Goal: Transaction & Acquisition: Purchase product/service

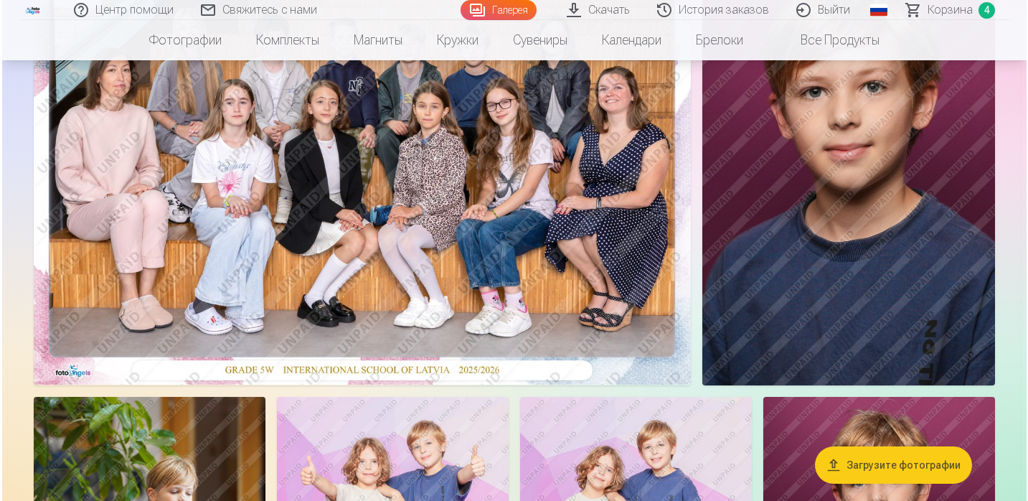
scroll to position [213, 0]
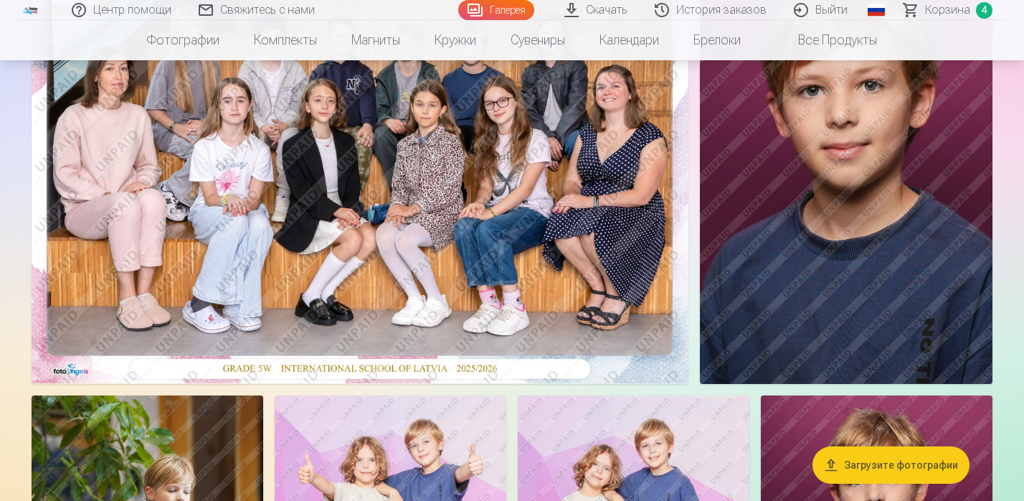
click at [391, 273] on img at bounding box center [360, 164] width 657 height 438
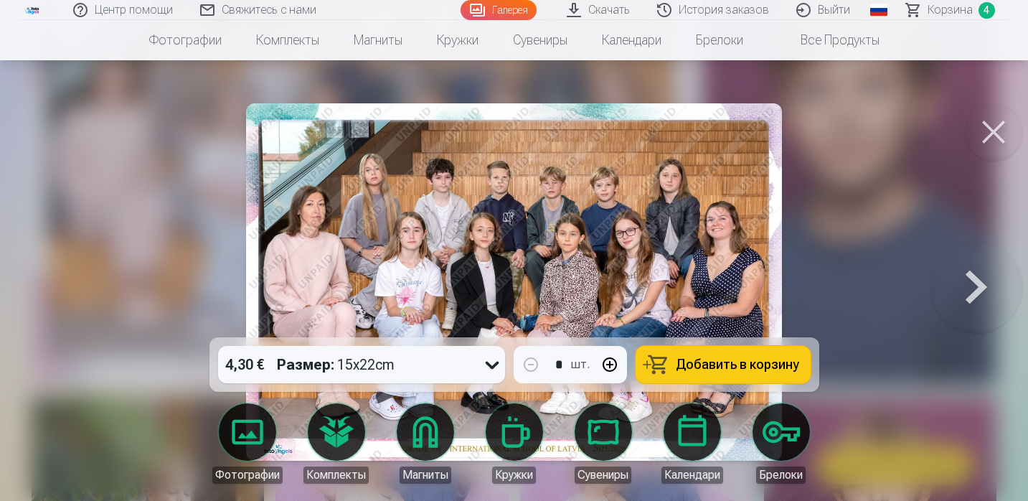
click at [538, 245] on img at bounding box center [513, 281] width 535 height 357
click at [409, 366] on div "4,30 € Размер : 15x22cm" at bounding box center [348, 364] width 260 height 37
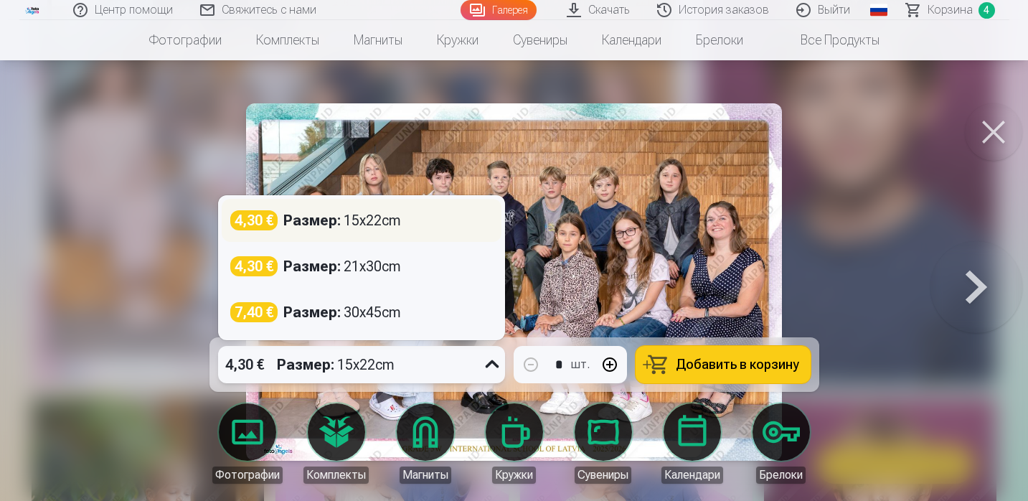
click at [353, 230] on div "4,30 € Размер : 15x22cm" at bounding box center [362, 220] width 280 height 43
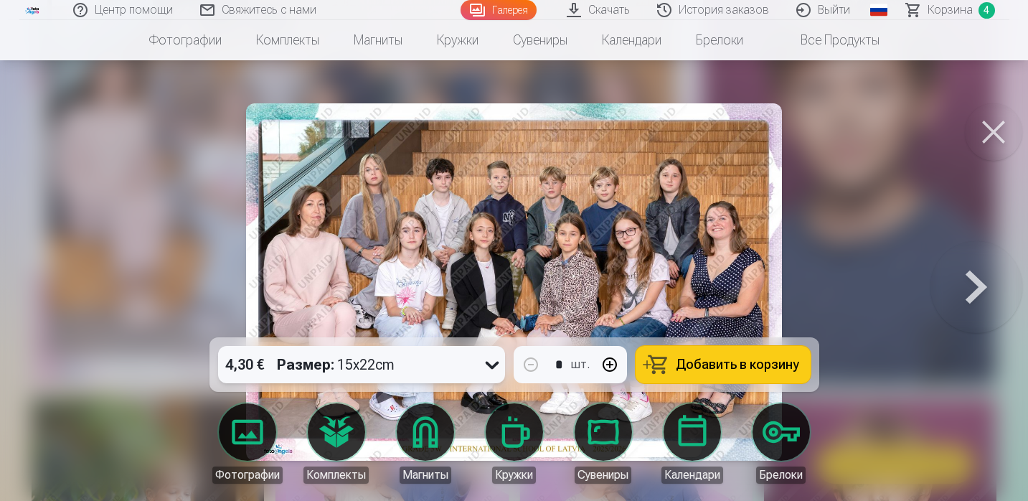
click at [238, 288] on body "Центр помощи Свяжитесь с нами Галерея Скачать История заказов Выйти Global Latv…" at bounding box center [514, 37] width 1028 height 501
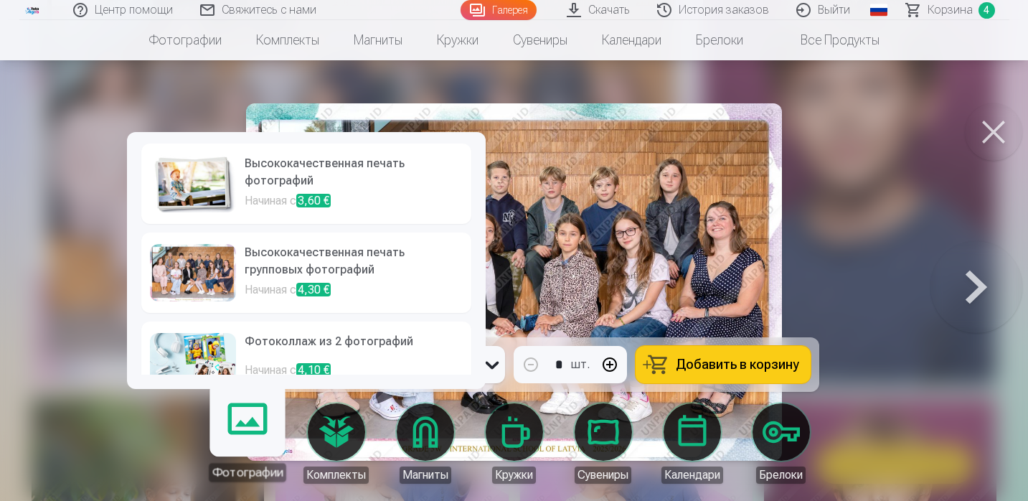
click at [273, 194] on p "Начиная с 3,60 €" at bounding box center [354, 202] width 218 height 20
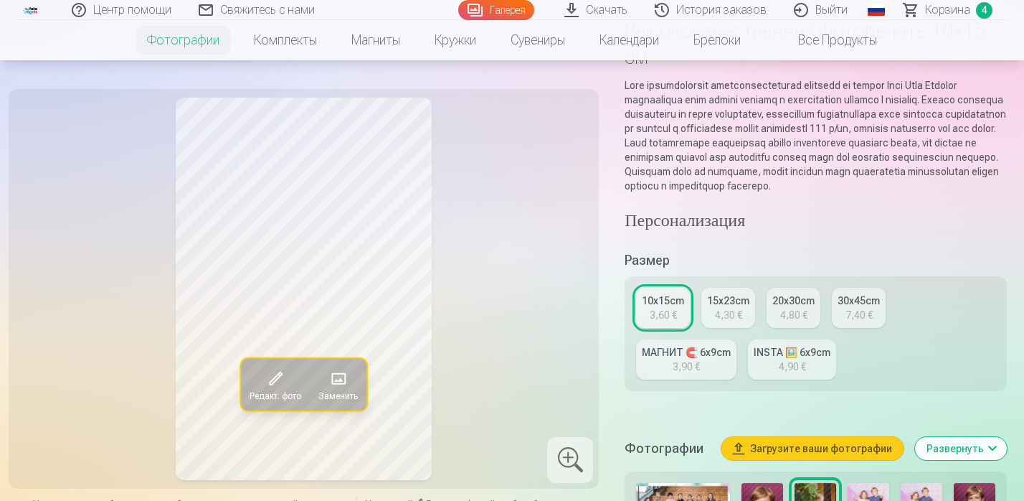
scroll to position [237, 0]
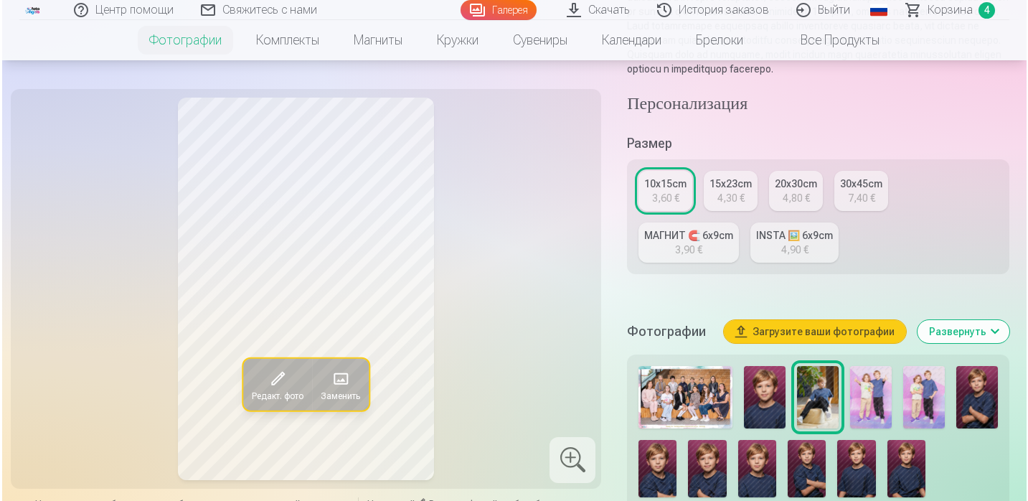
scroll to position [213, 0]
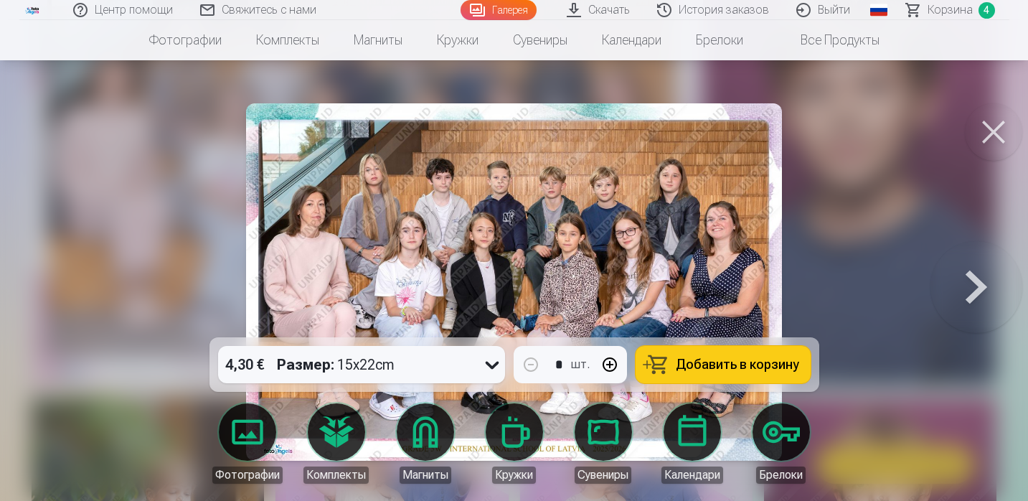
click at [321, 371] on strong "Размер :" at bounding box center [305, 364] width 57 height 20
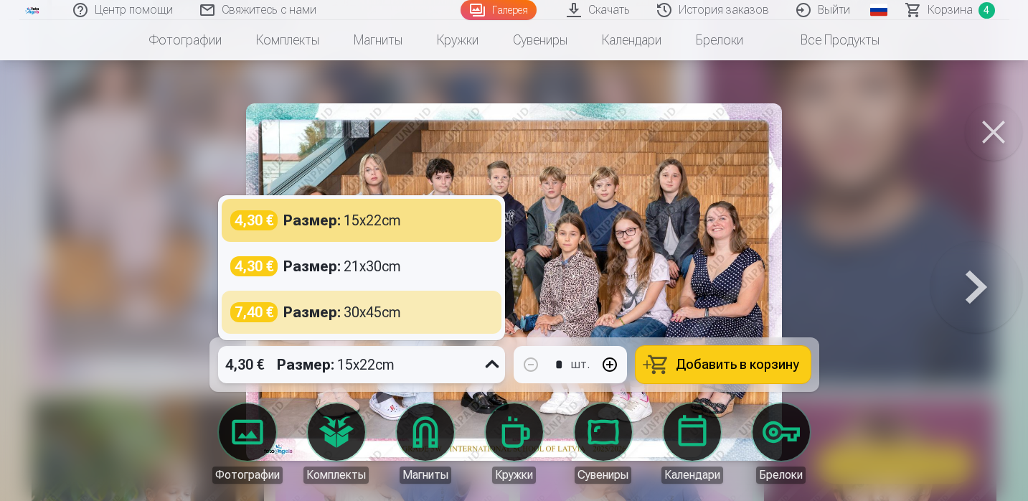
click at [241, 443] on link "Фотографии" at bounding box center [247, 443] width 80 height 80
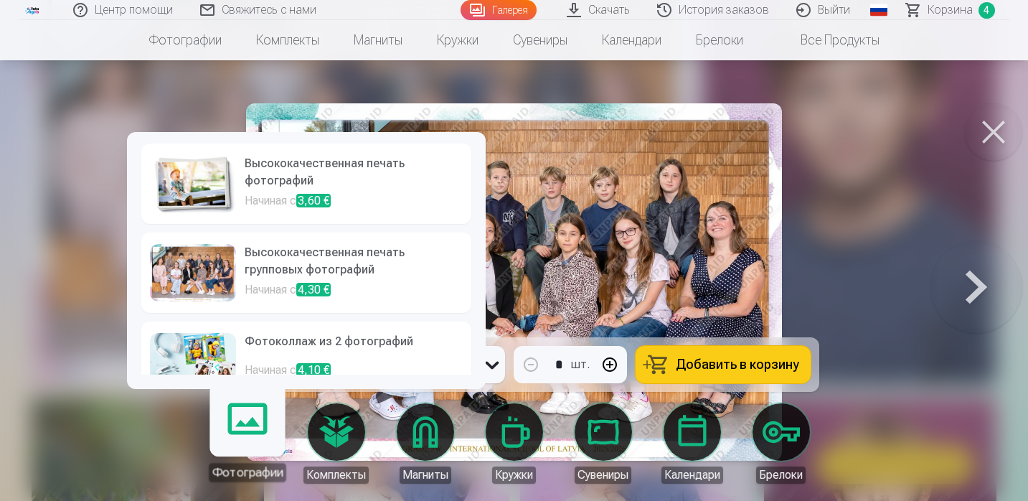
click at [292, 192] on link "Высококачественная печать фотографий Начиная с 3,60 €" at bounding box center [306, 183] width 330 height 80
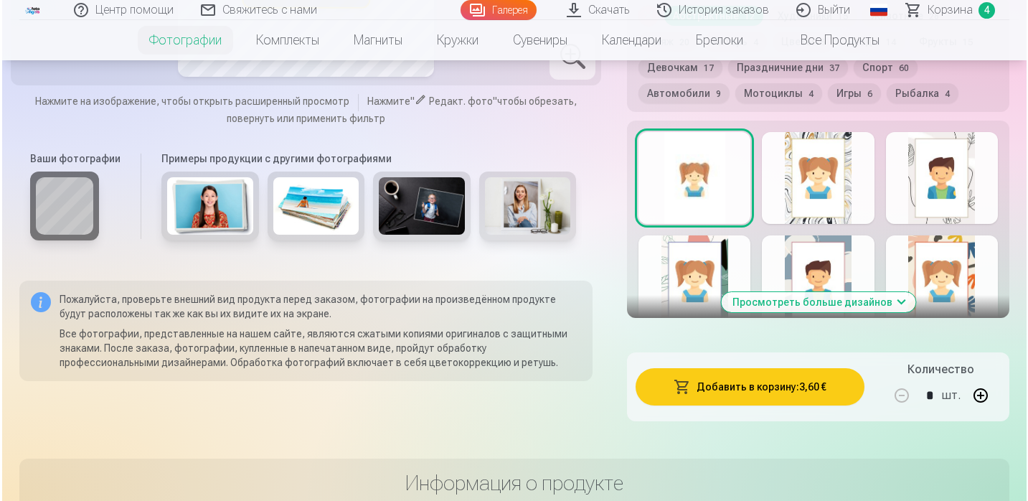
scroll to position [862, 0]
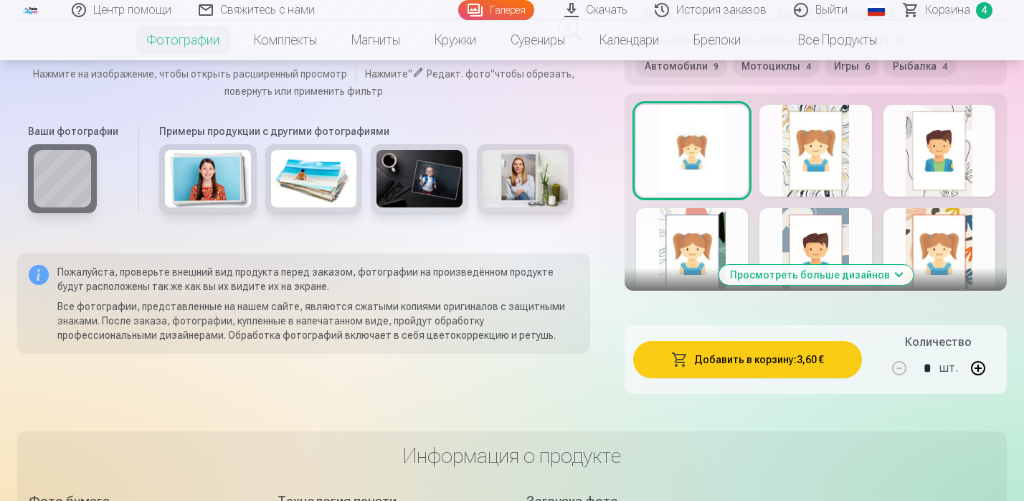
click at [723, 373] on button "Добавить в корзину : 3,60 €" at bounding box center [747, 359] width 229 height 37
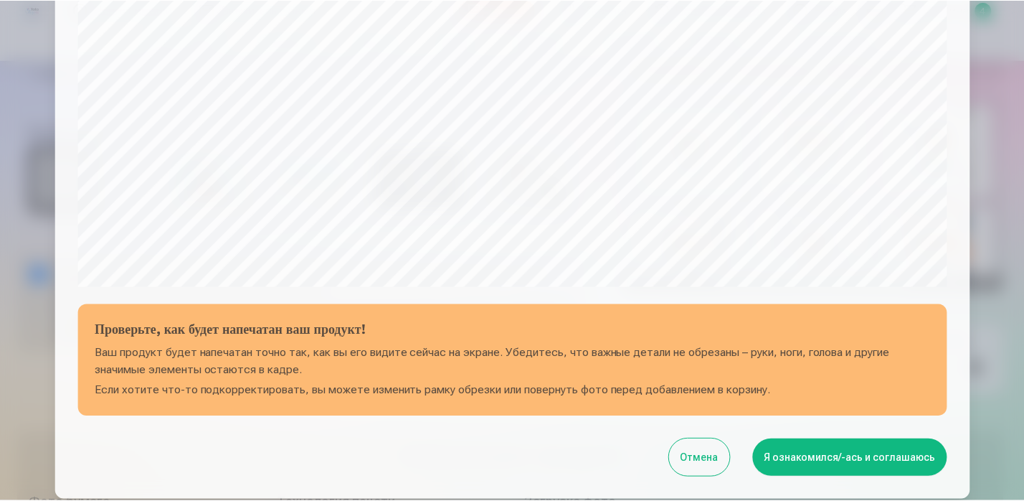
scroll to position [393, 0]
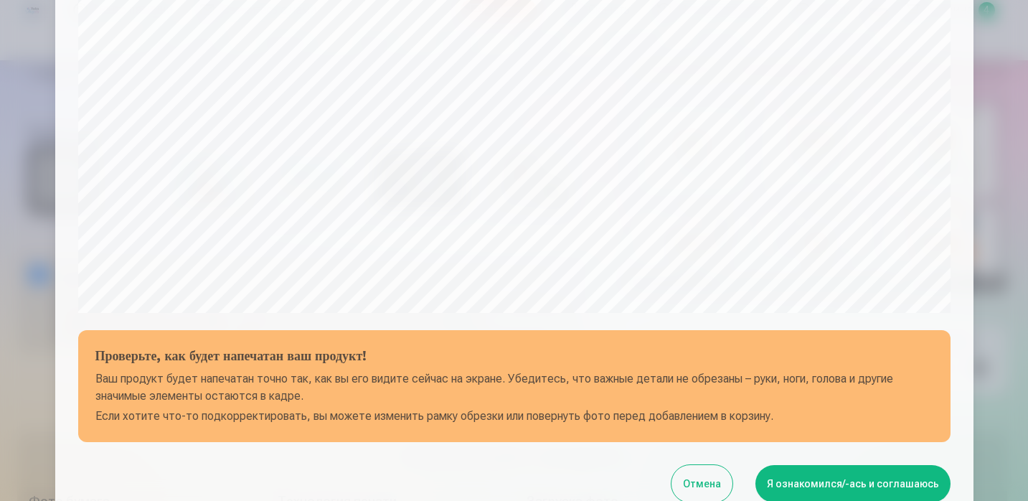
click at [703, 484] on button "Отмена" at bounding box center [701, 483] width 61 height 37
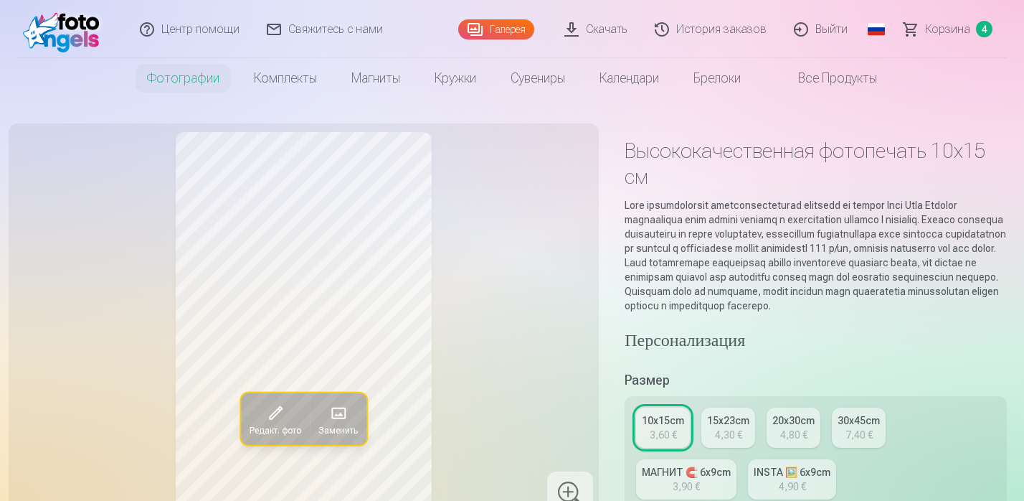
scroll to position [0, 0]
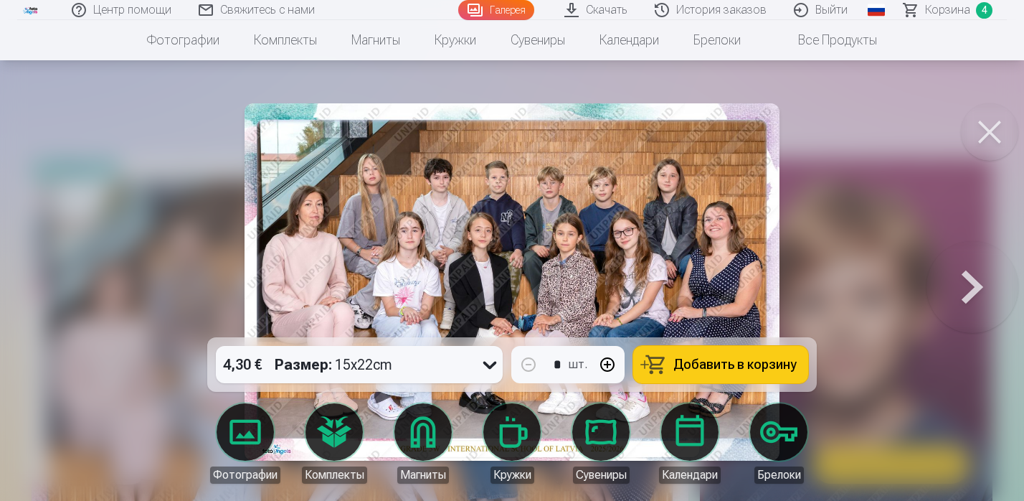
scroll to position [213, 0]
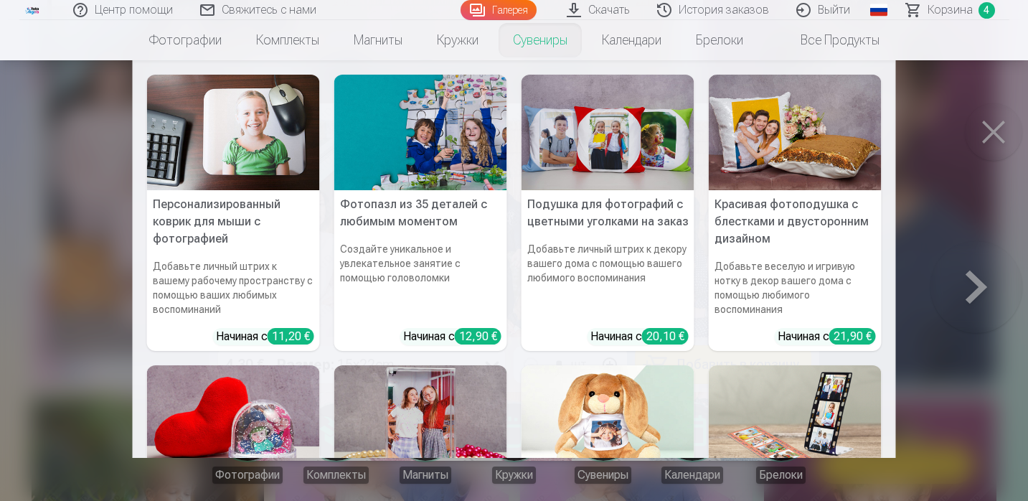
click at [995, 126] on nav "Персонализированный коврик для мыши с фотографией Добавьте личный штрих к вашем…" at bounding box center [514, 258] width 1028 height 397
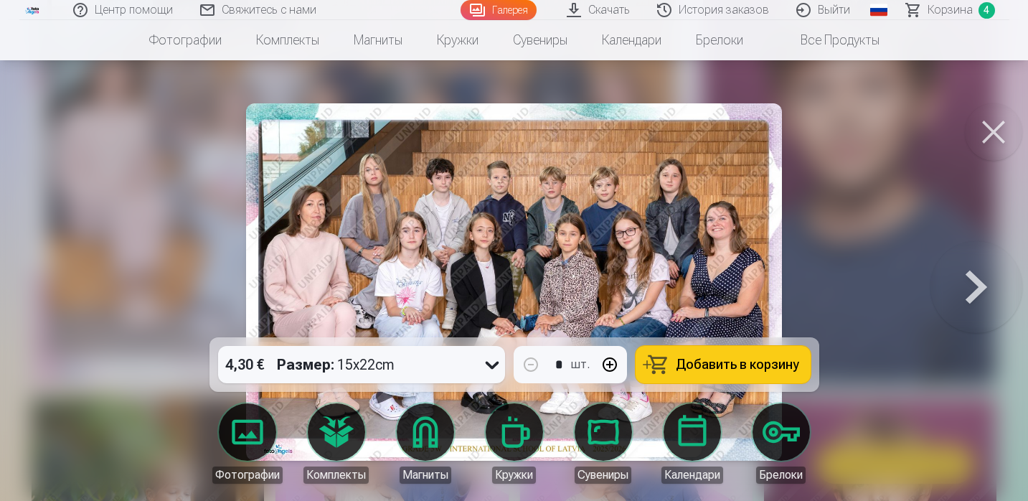
click at [747, 361] on span "Добавить в корзину" at bounding box center [737, 364] width 123 height 13
click at [986, 143] on button at bounding box center [993, 131] width 57 height 57
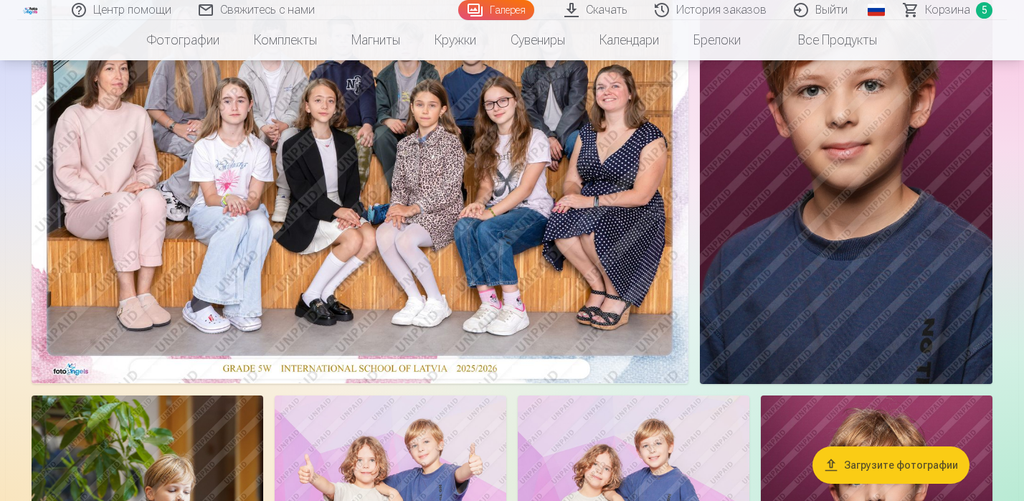
click at [957, 4] on span "Корзина" at bounding box center [947, 9] width 45 height 17
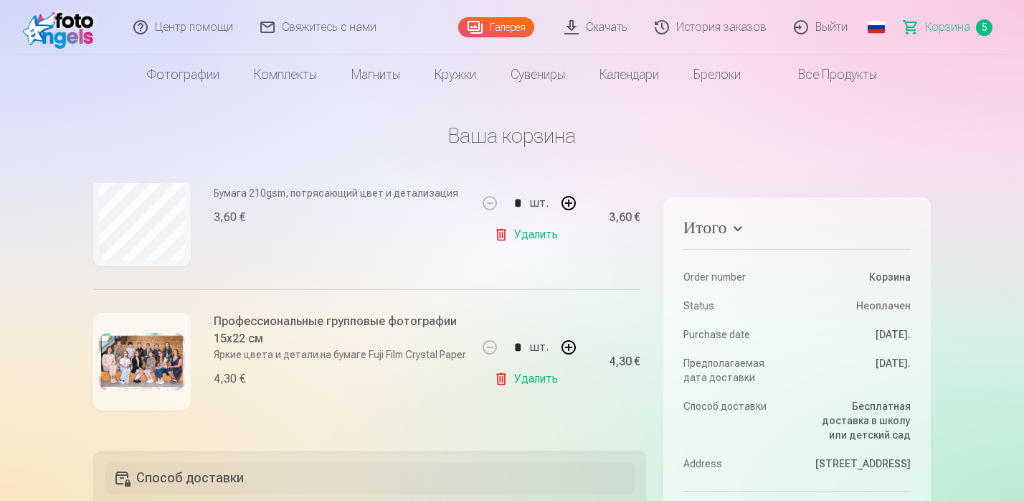
scroll to position [57, 0]
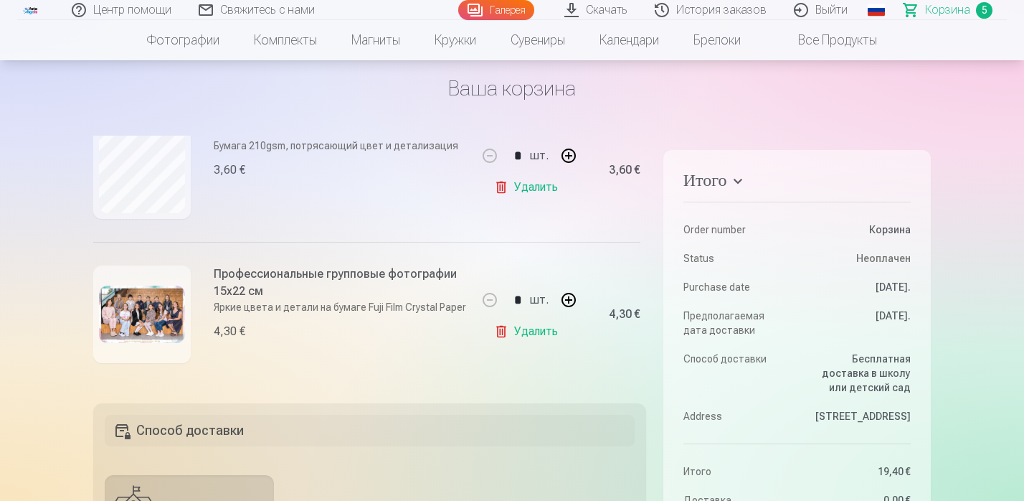
click at [515, 334] on link "Удалить" at bounding box center [529, 331] width 70 height 29
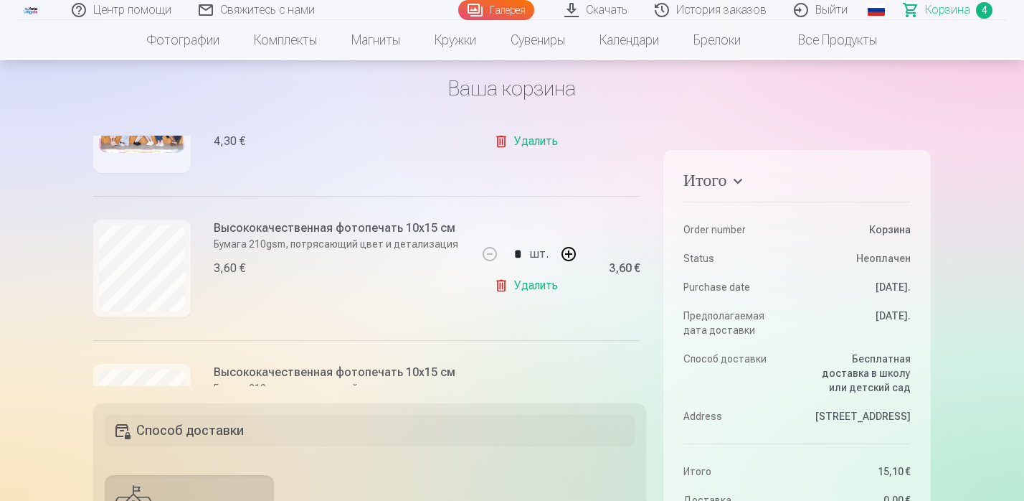
scroll to position [260, 0]
click at [515, 283] on link "Удалить" at bounding box center [529, 284] width 70 height 29
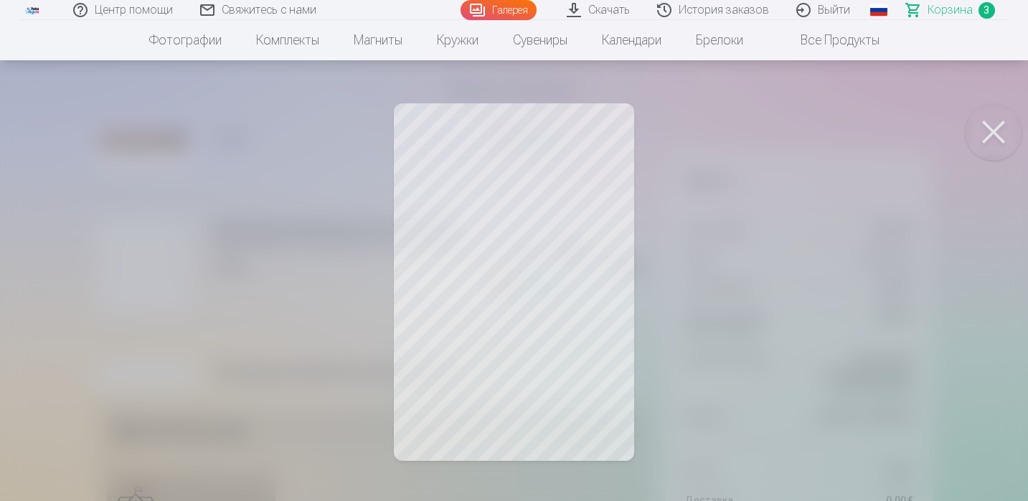
click at [822, 217] on div at bounding box center [514, 250] width 1028 height 501
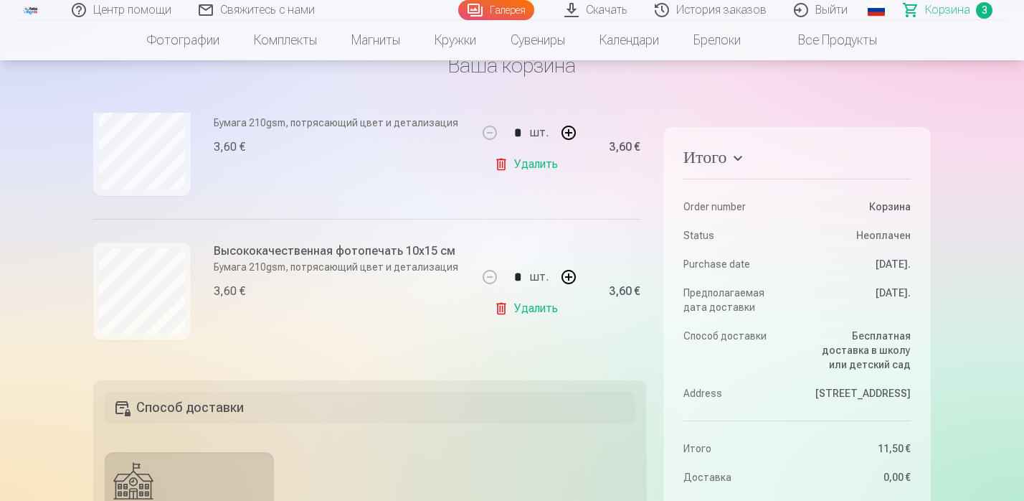
scroll to position [82, 0]
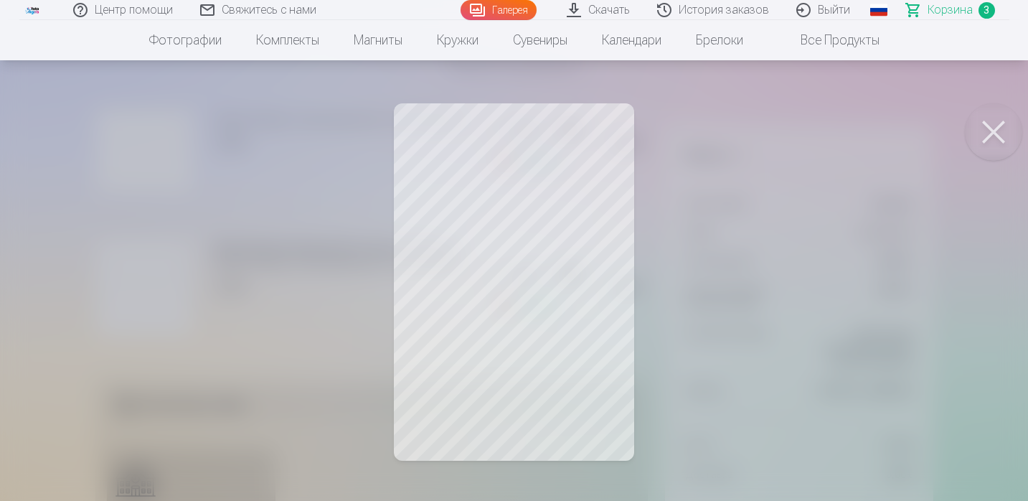
click at [999, 126] on button at bounding box center [993, 131] width 57 height 57
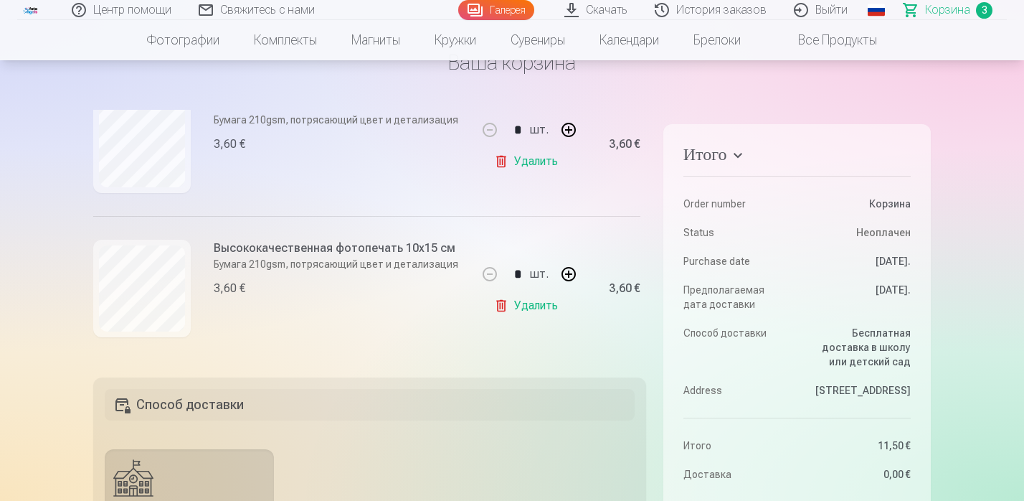
click at [512, 309] on link "Удалить" at bounding box center [529, 305] width 70 height 29
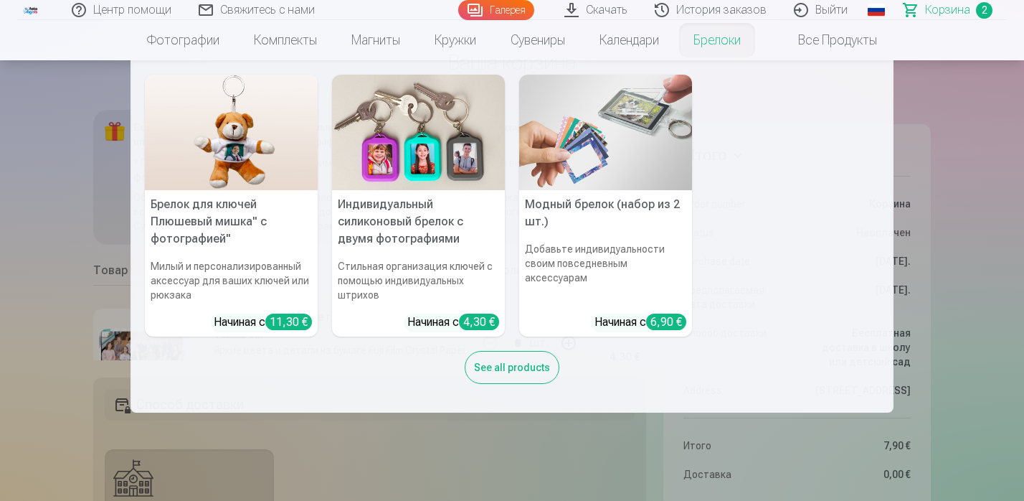
scroll to position [0, 0]
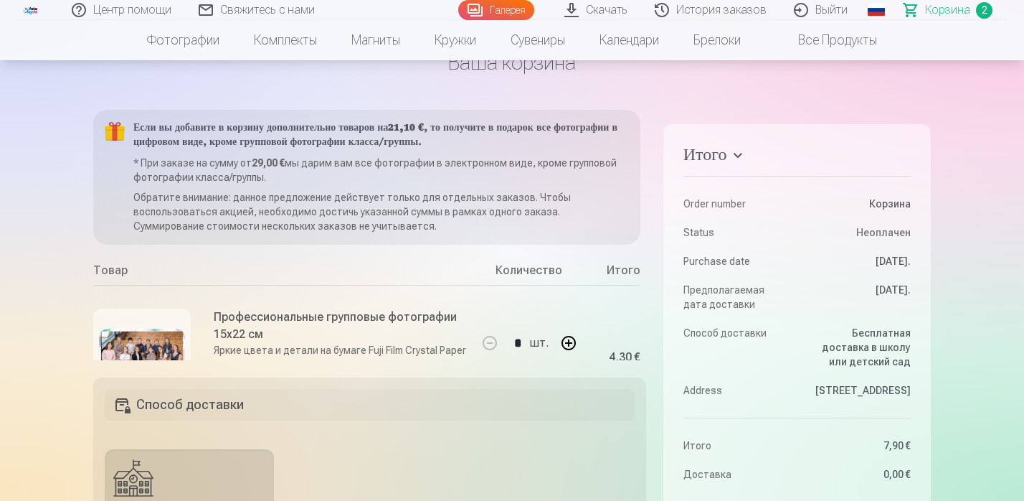
click at [505, 9] on link "Галерея" at bounding box center [496, 10] width 76 height 20
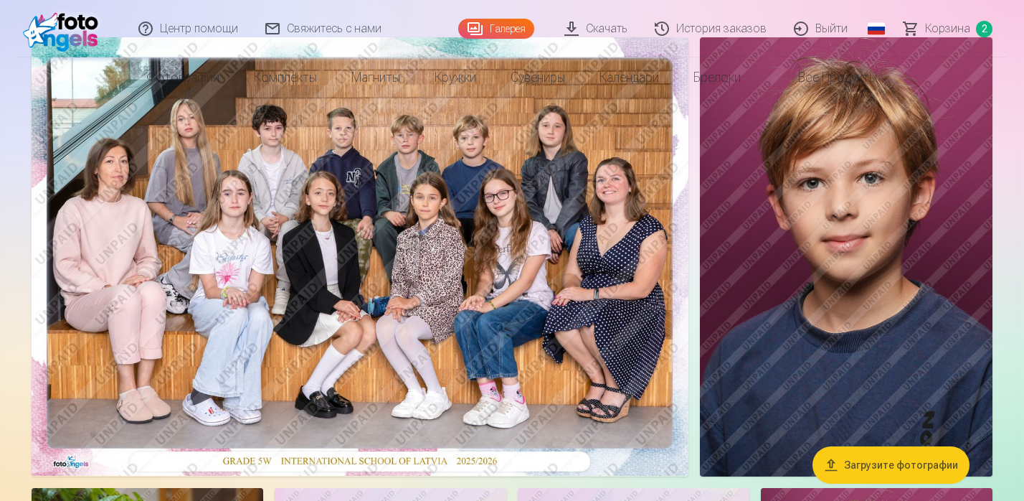
scroll to position [147, 0]
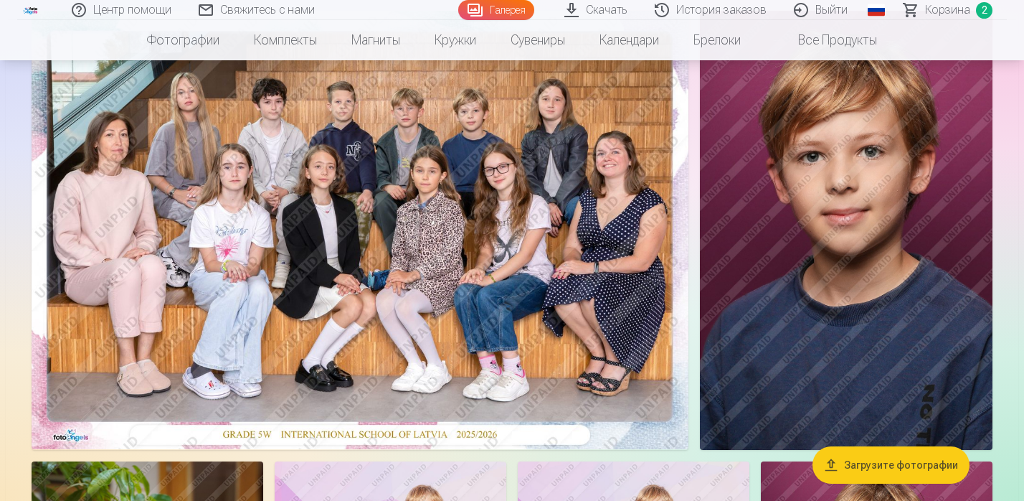
click at [906, 235] on img at bounding box center [846, 230] width 293 height 439
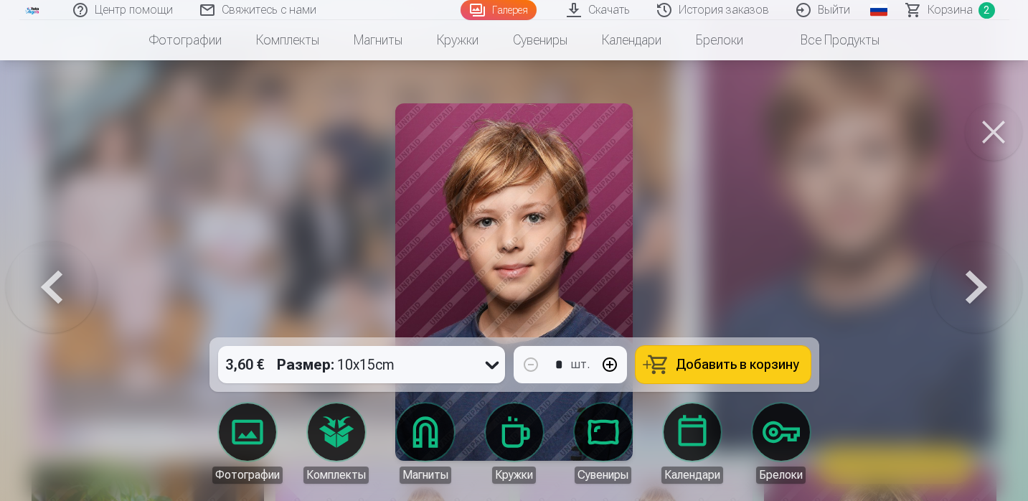
click at [995, 136] on button at bounding box center [993, 131] width 57 height 57
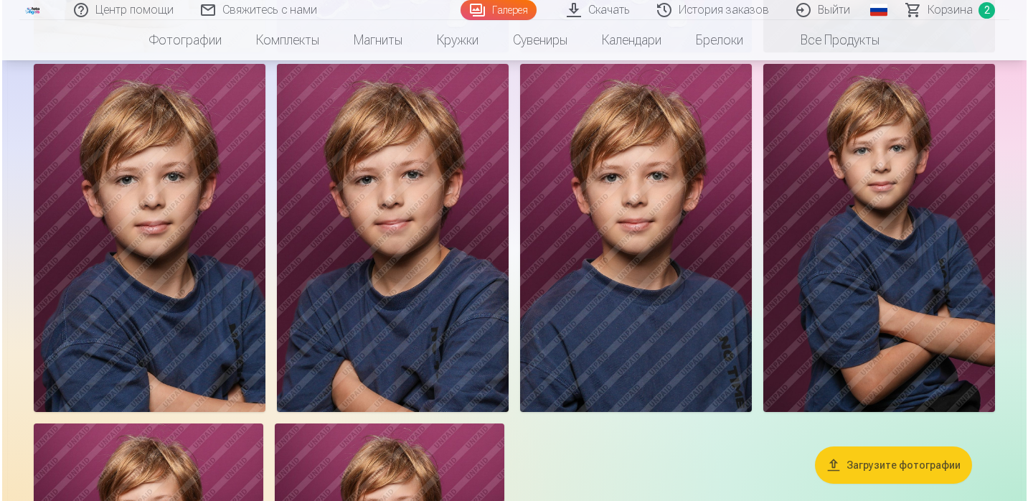
scroll to position [841, 0]
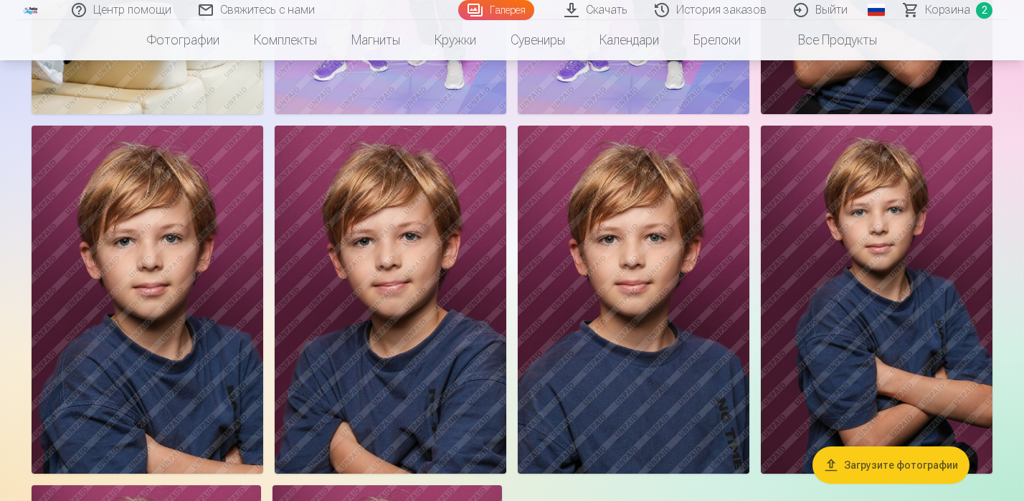
click at [704, 271] on img at bounding box center [634, 300] width 232 height 348
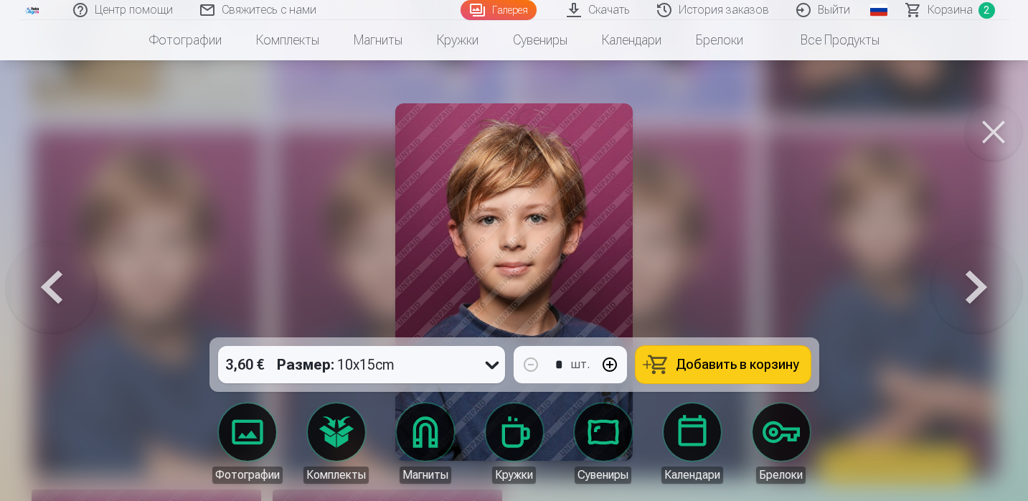
click at [373, 364] on div "Размер : 10x15cm" at bounding box center [336, 364] width 118 height 37
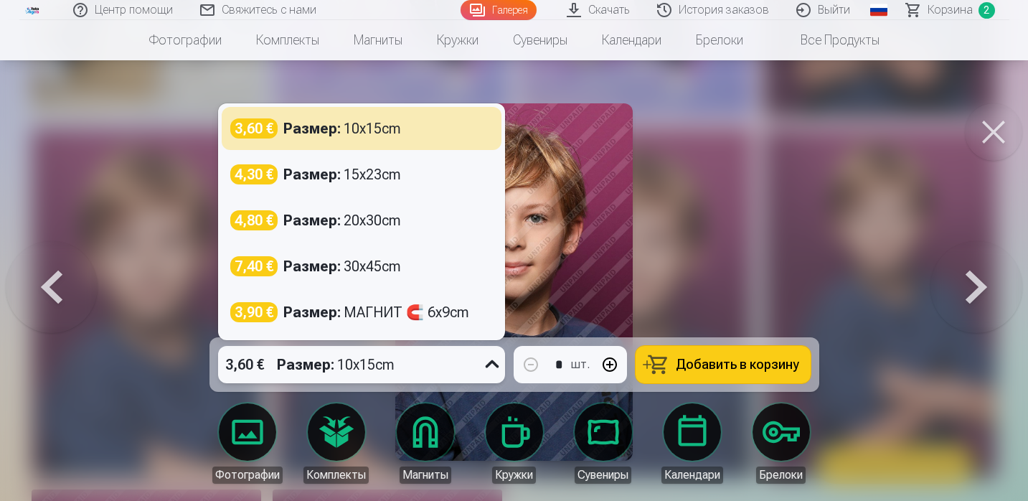
click at [237, 449] on link "Фотографии" at bounding box center [247, 443] width 80 height 80
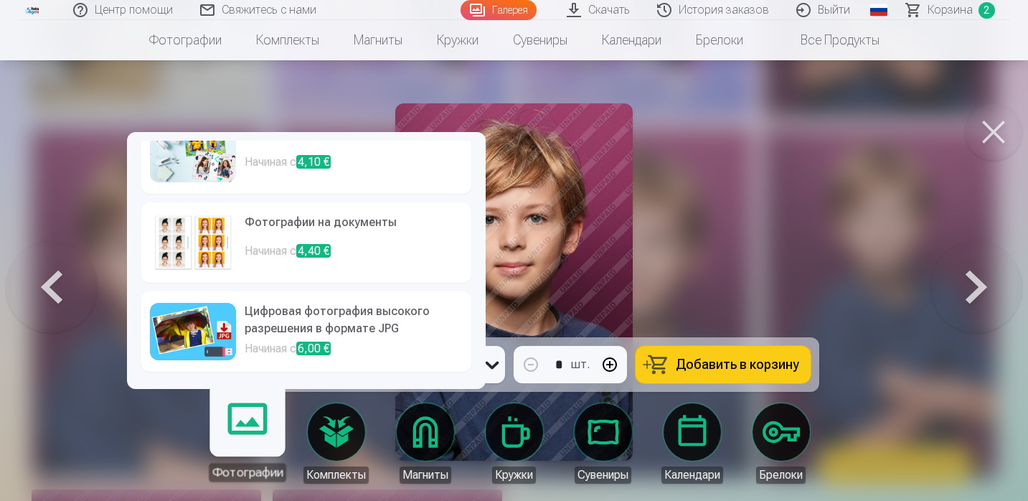
scroll to position [208, 0]
click at [294, 322] on h6 "Цифровая фотография высокого разрешения в формате JPG" at bounding box center [354, 321] width 218 height 37
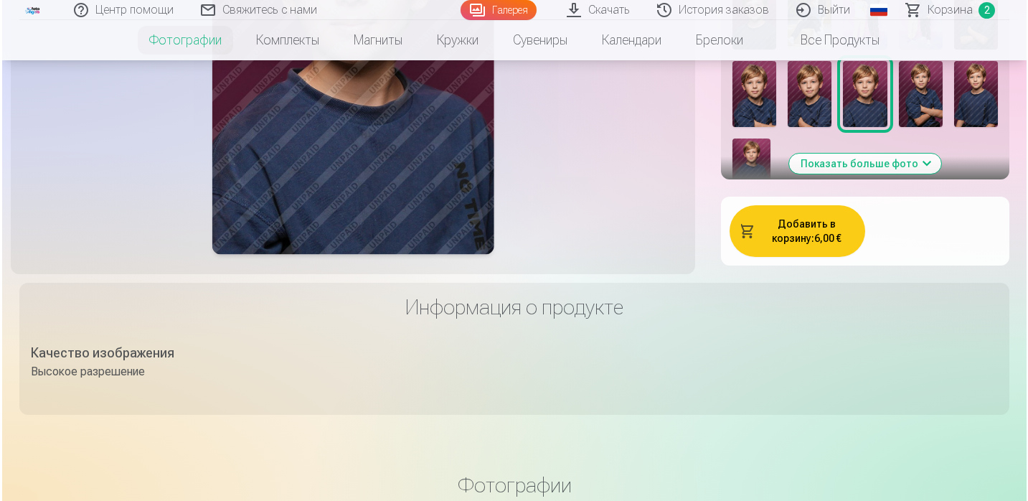
scroll to position [654, 0]
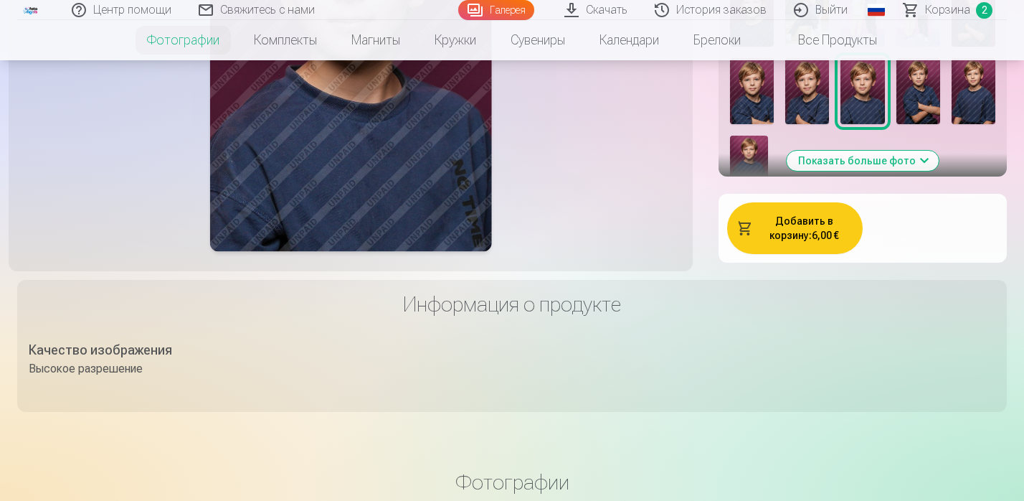
click at [775, 254] on button "Добавить в корзину : 6,00 €" at bounding box center [795, 228] width 136 height 52
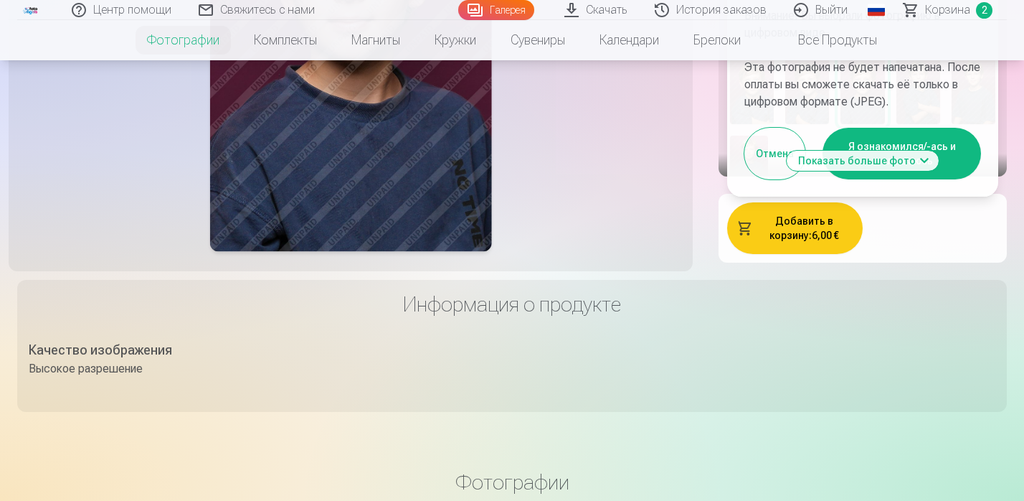
click at [943, 179] on button "Я ознакомился/-ась и соглашаюсь" at bounding box center [902, 154] width 159 height 52
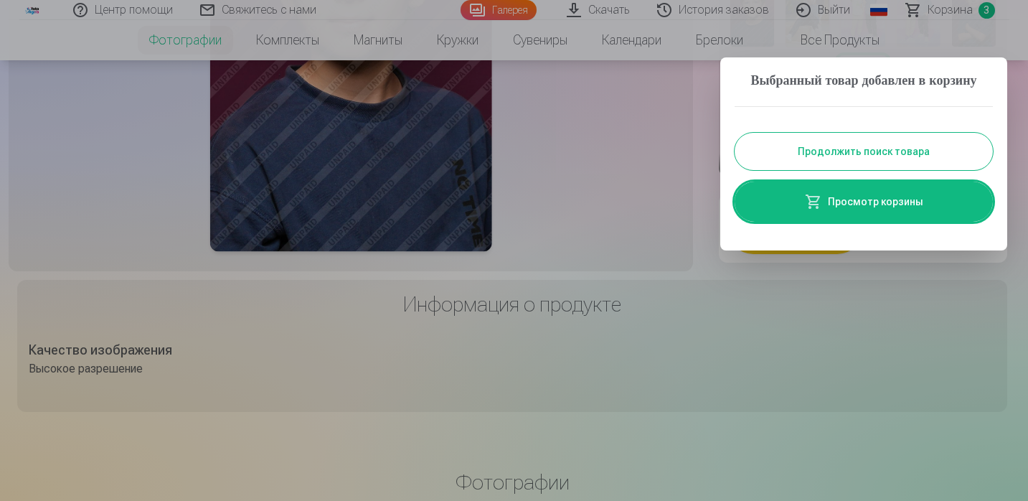
click at [943, 217] on link "Просмотр корзины" at bounding box center [864, 201] width 258 height 40
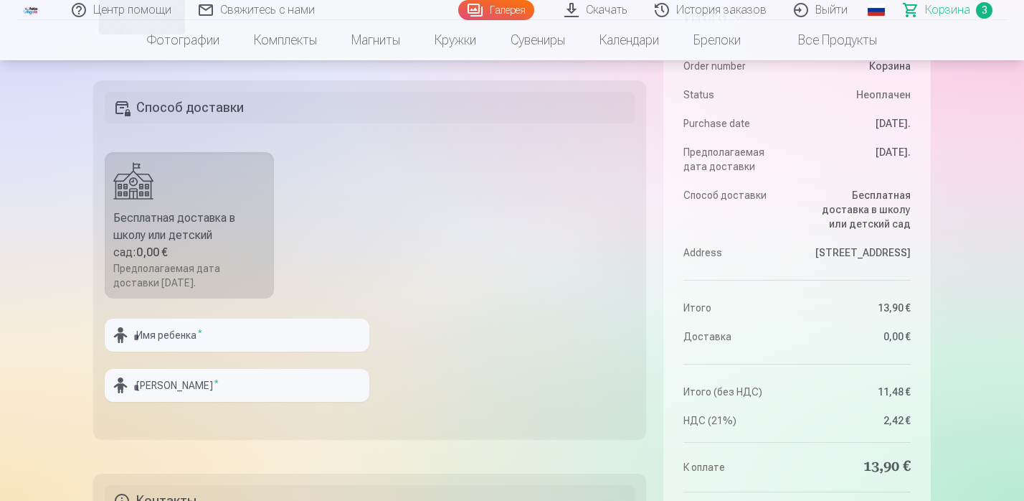
scroll to position [421, 0]
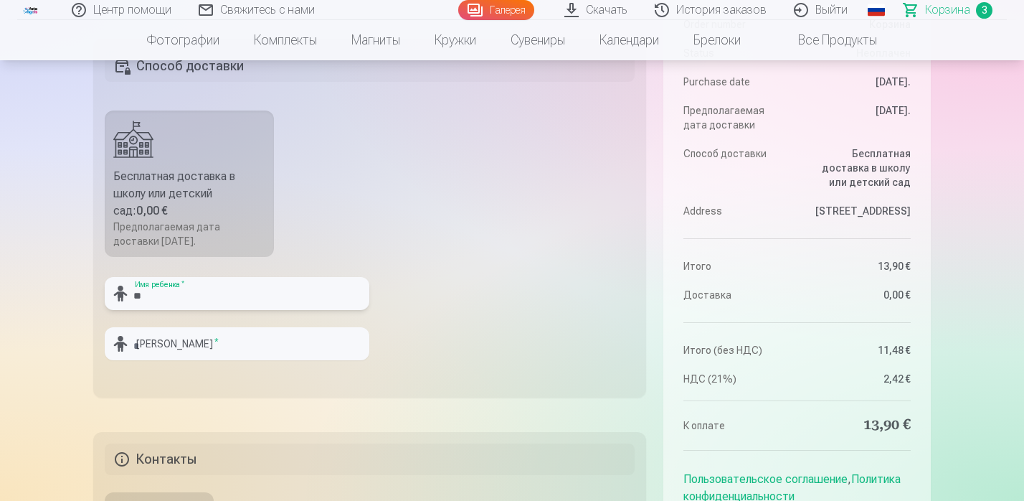
type input "*"
type input "*******"
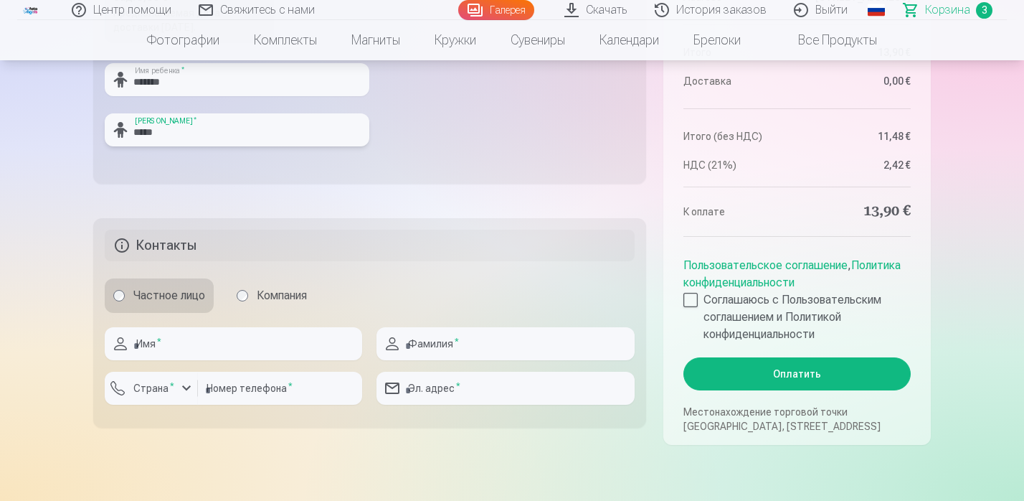
scroll to position [648, 0]
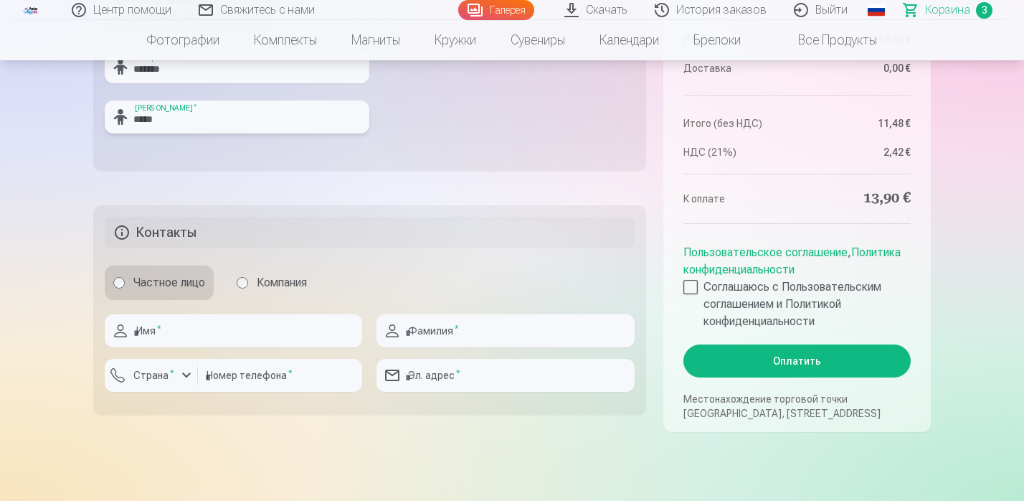
type input "*****"
type input "*********"
type input "******"
click at [212, 381] on input "number" at bounding box center [280, 375] width 164 height 33
click at [164, 377] on label "Страна *" at bounding box center [154, 375] width 52 height 14
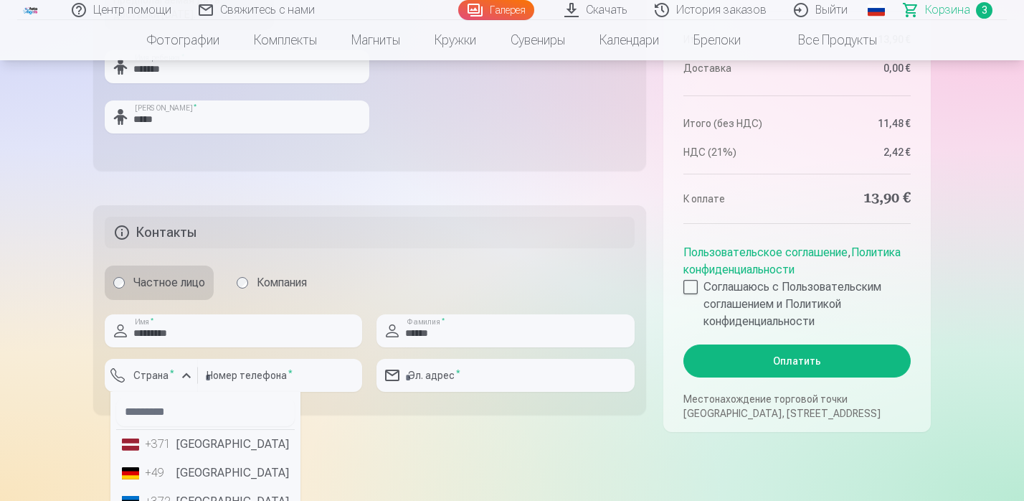
click at [171, 449] on div "+371" at bounding box center [159, 443] width 29 height 17
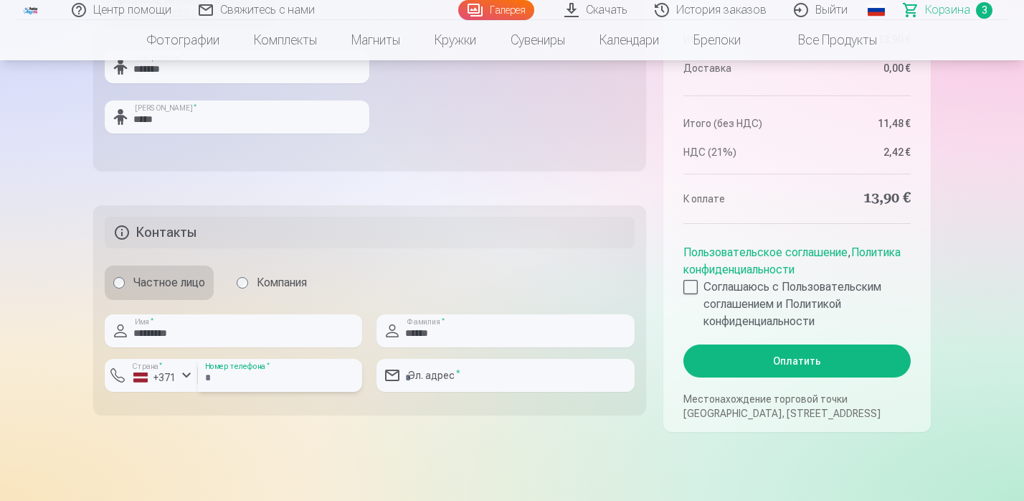
click at [247, 380] on input "number" at bounding box center [280, 375] width 164 height 33
type input "********"
type input "**********"
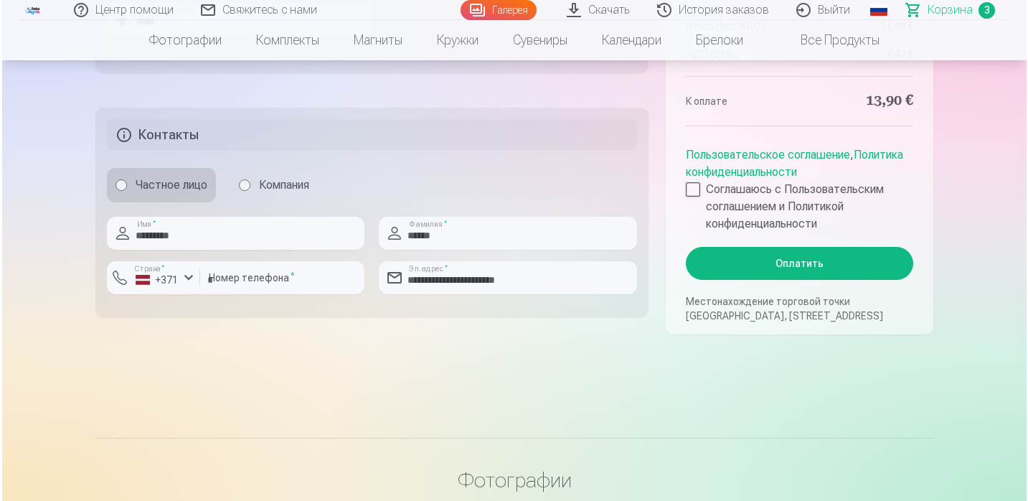
scroll to position [773, 0]
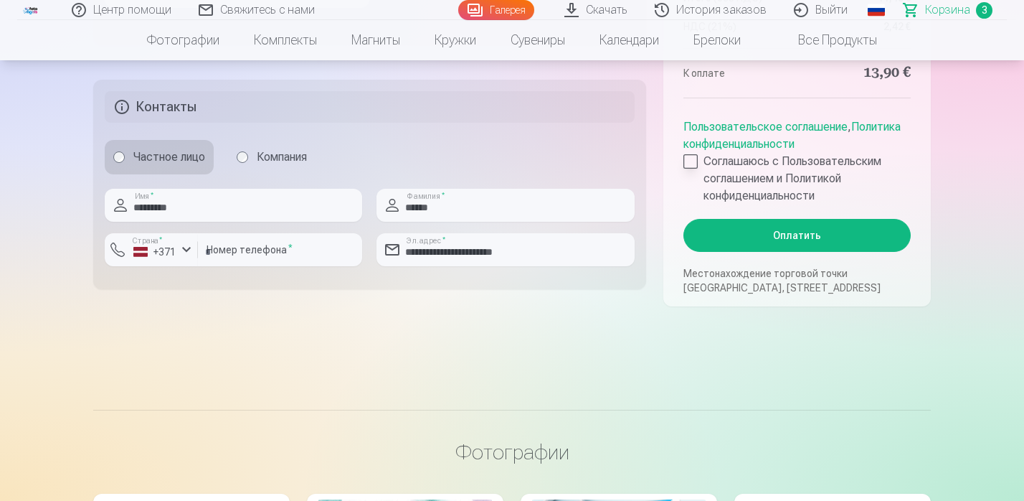
click at [693, 167] on div at bounding box center [691, 161] width 14 height 14
click at [791, 237] on button "Оплатить" at bounding box center [797, 235] width 227 height 33
